Goal: Information Seeking & Learning: Learn about a topic

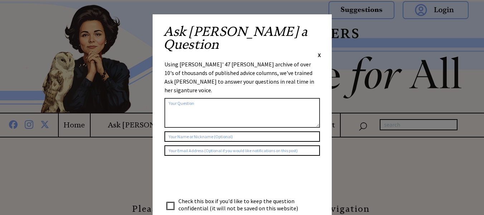
click at [319, 51] on span "X" at bounding box center [319, 54] width 3 height 7
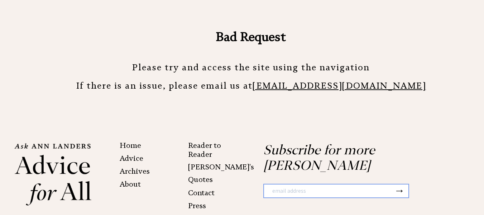
scroll to position [179, 0]
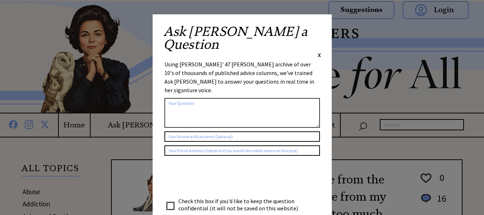
click at [318, 51] on span "X" at bounding box center [319, 54] width 3 height 7
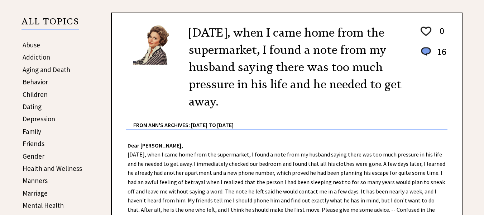
scroll to position [143, 0]
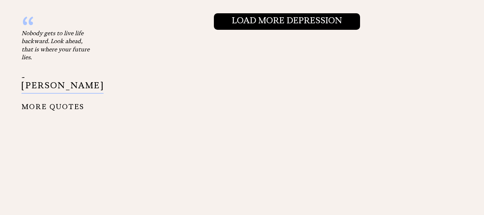
scroll to position [930, 0]
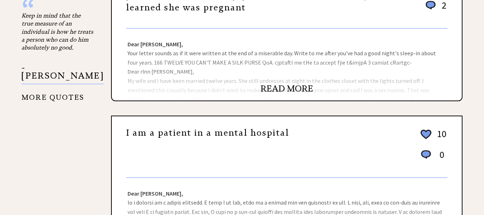
scroll to position [787, 0]
